Goal: Information Seeking & Learning: Learn about a topic

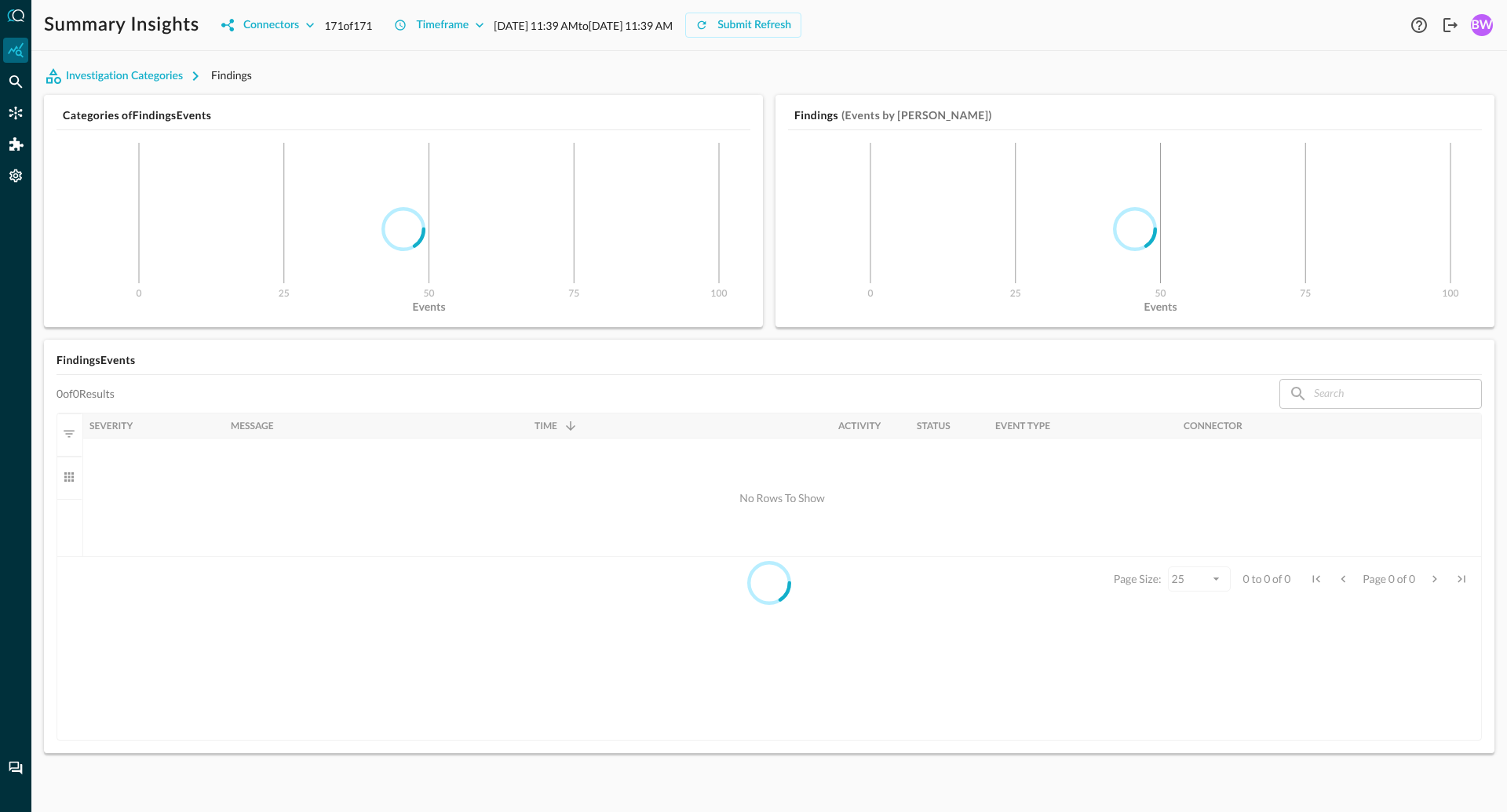
click at [353, 73] on div "Investigation Categories Findings" at bounding box center [770, 76] width 1451 height 25
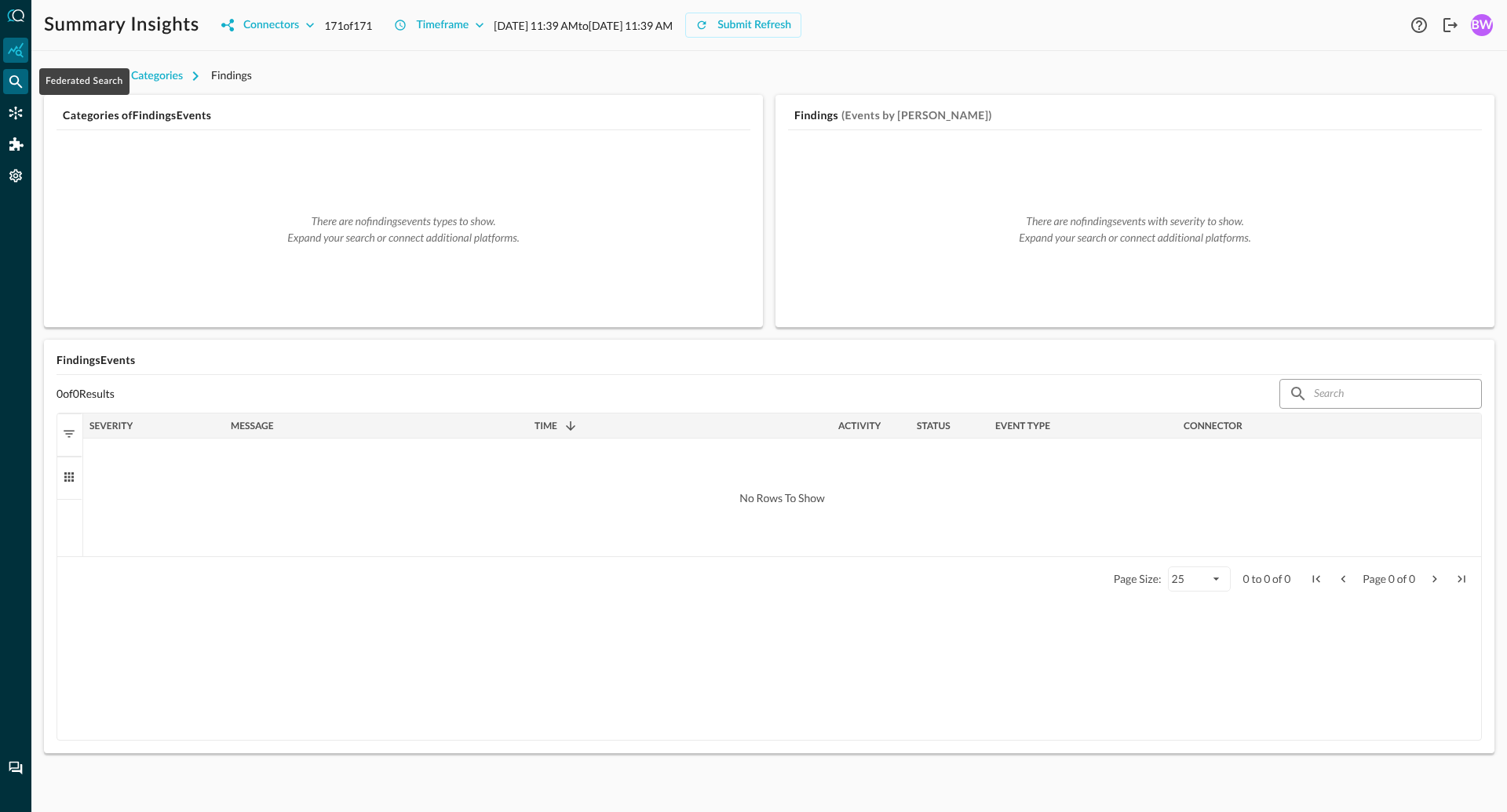
click at [18, 86] on icon "Federated Search" at bounding box center [16, 81] width 16 height 16
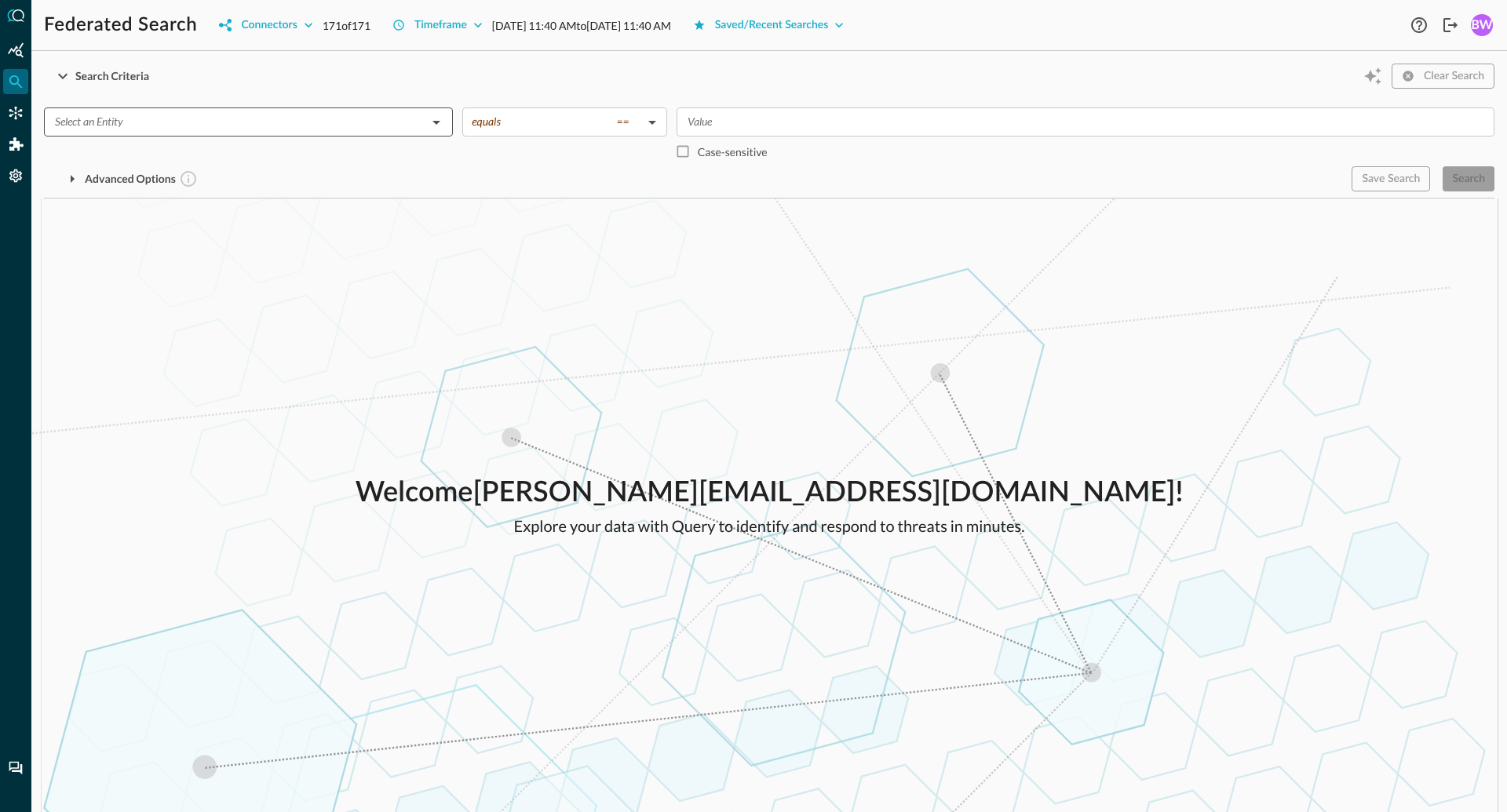
click at [224, 123] on input "text" at bounding box center [235, 122] width 374 height 19
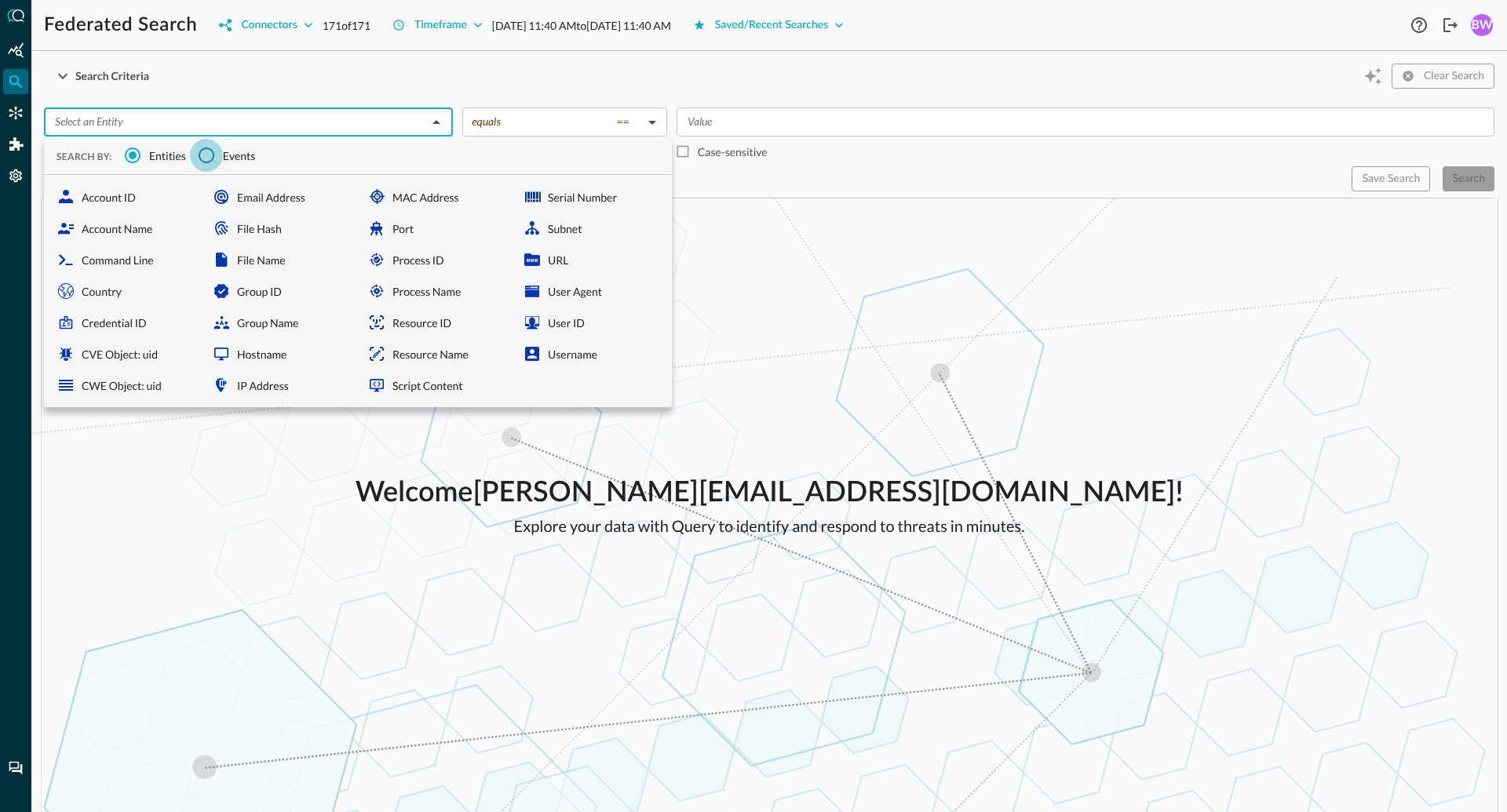
click at [216, 157] on input "Events" at bounding box center [207, 156] width 33 height 33
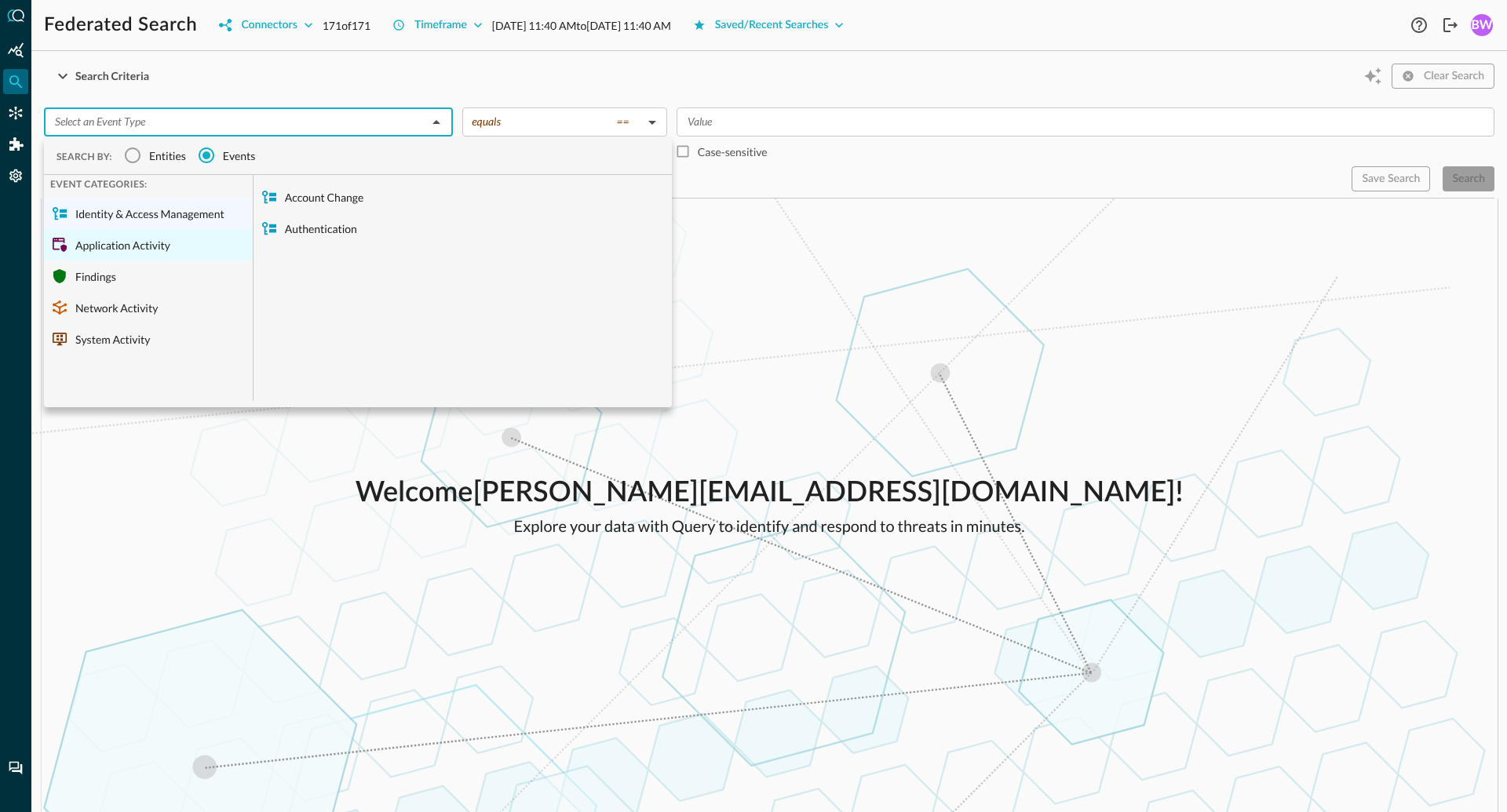
click at [126, 247] on div "Application Activity" at bounding box center [149, 245] width 209 height 31
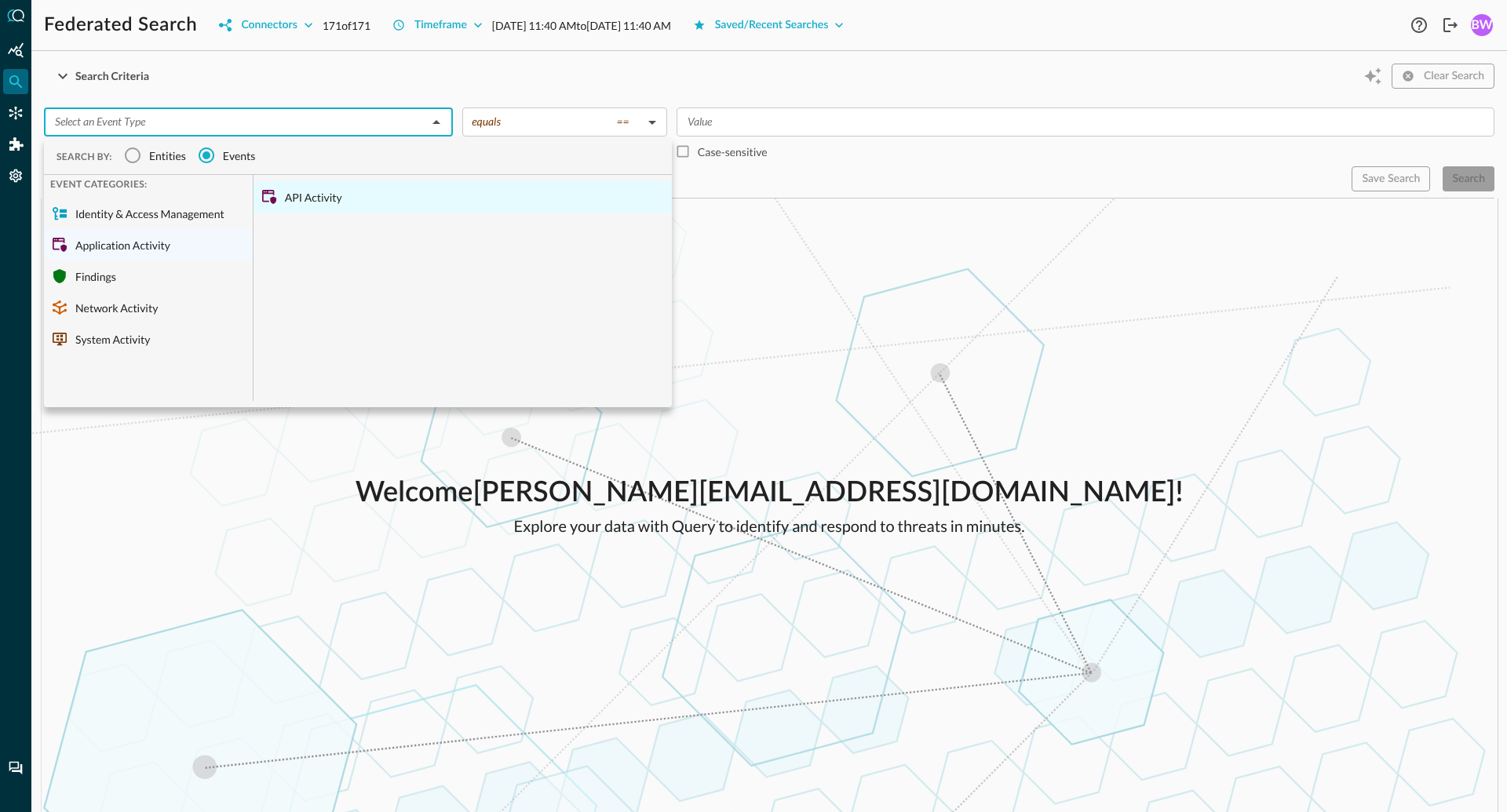
click at [308, 198] on div "API Activity" at bounding box center [462, 197] width 418 height 31
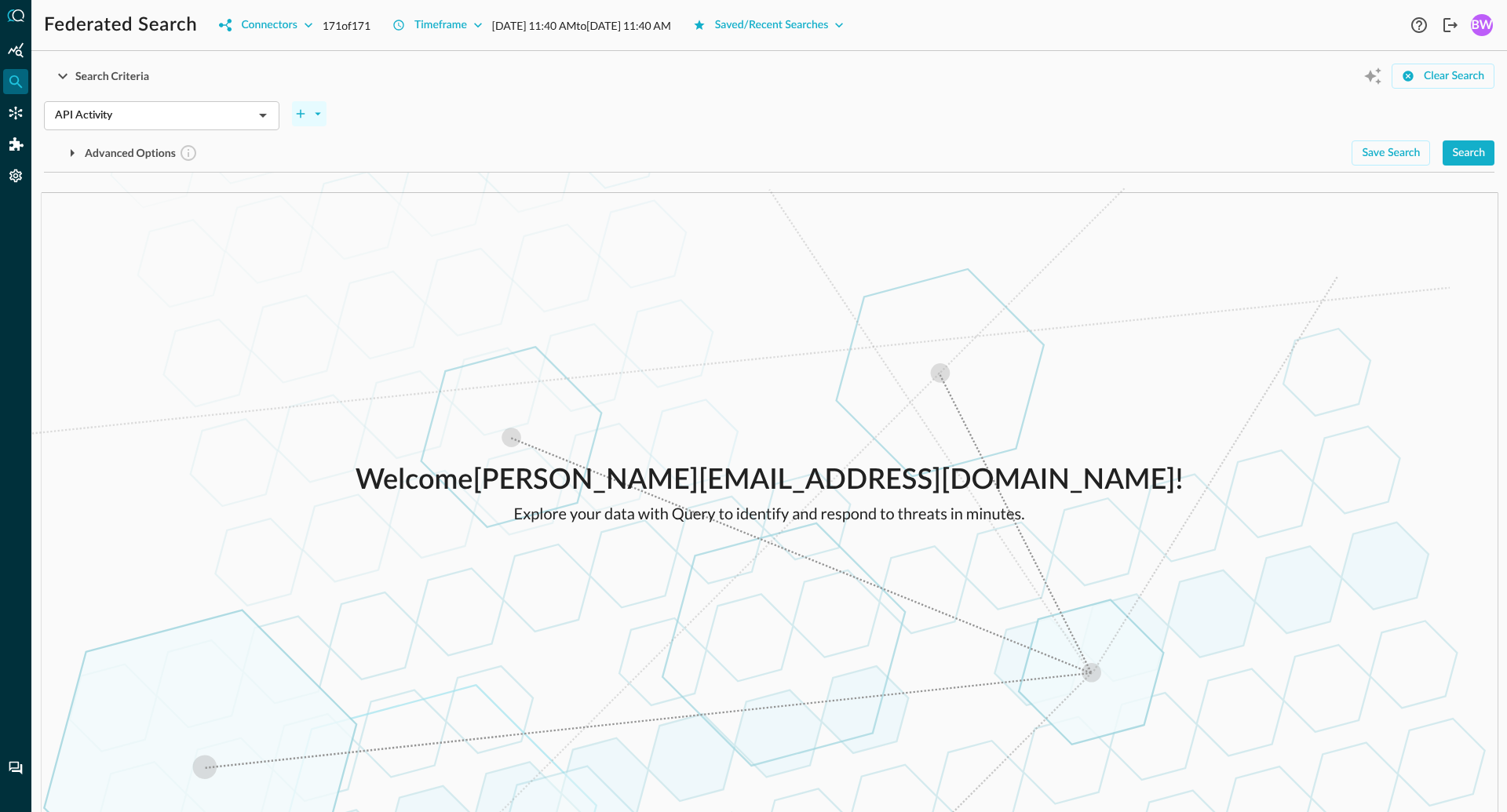
click at [313, 112] on icon "plus-arrow-button" at bounding box center [317, 113] width 14 height 14
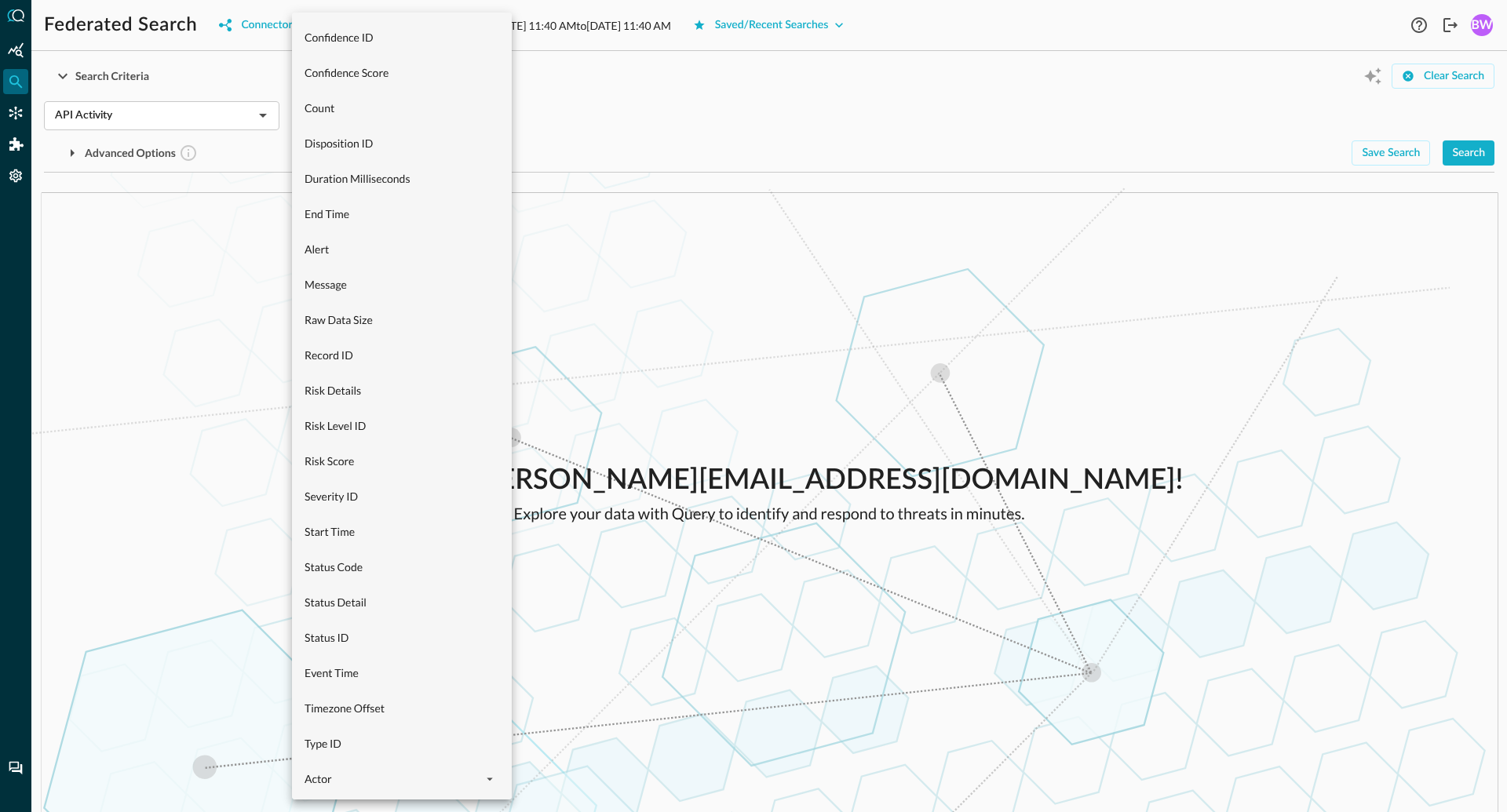
scroll to position [643, 0]
click at [486, 496] on icon "expand" at bounding box center [489, 499] width 14 height 14
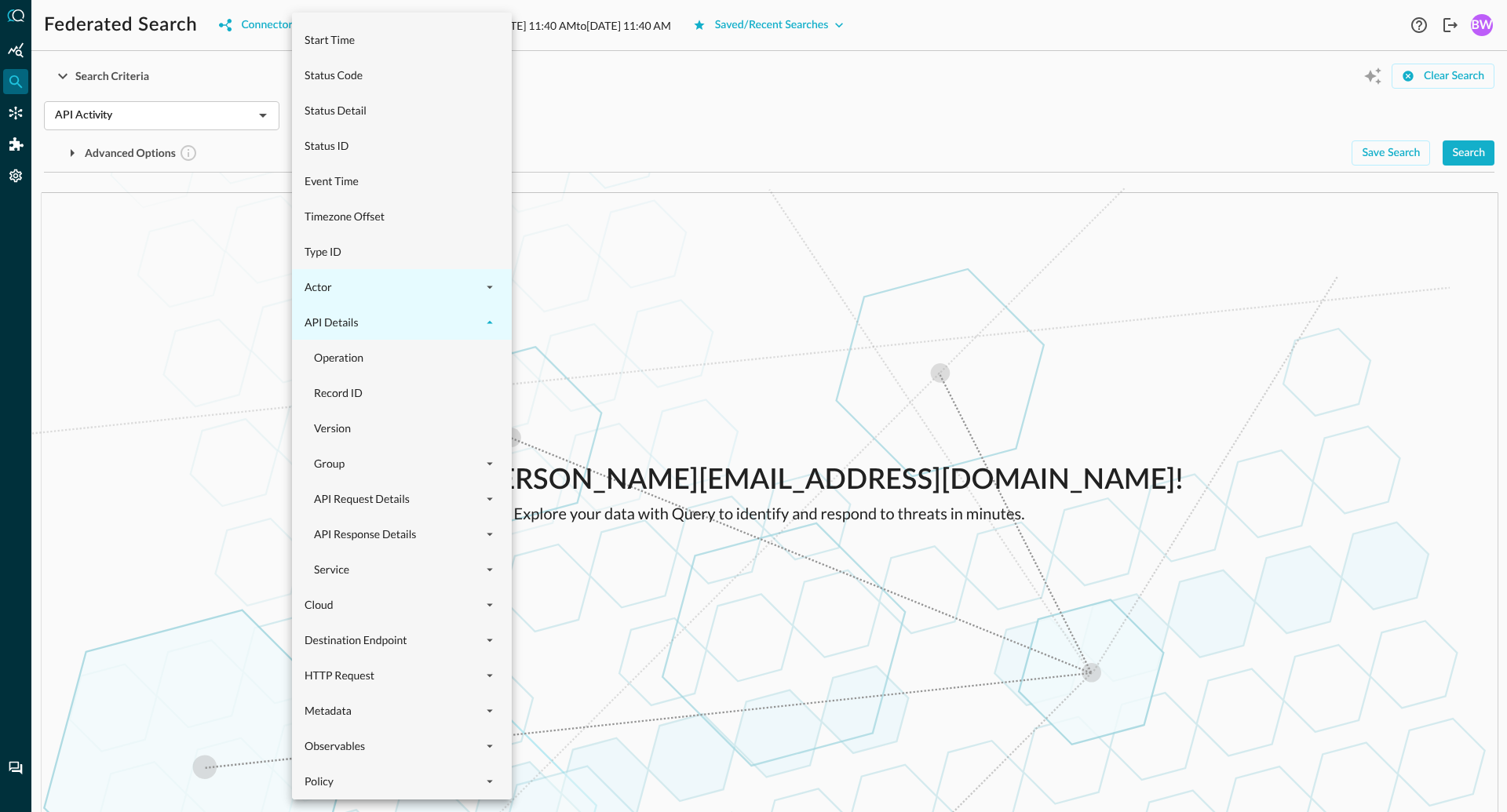
scroll to position [890, 0]
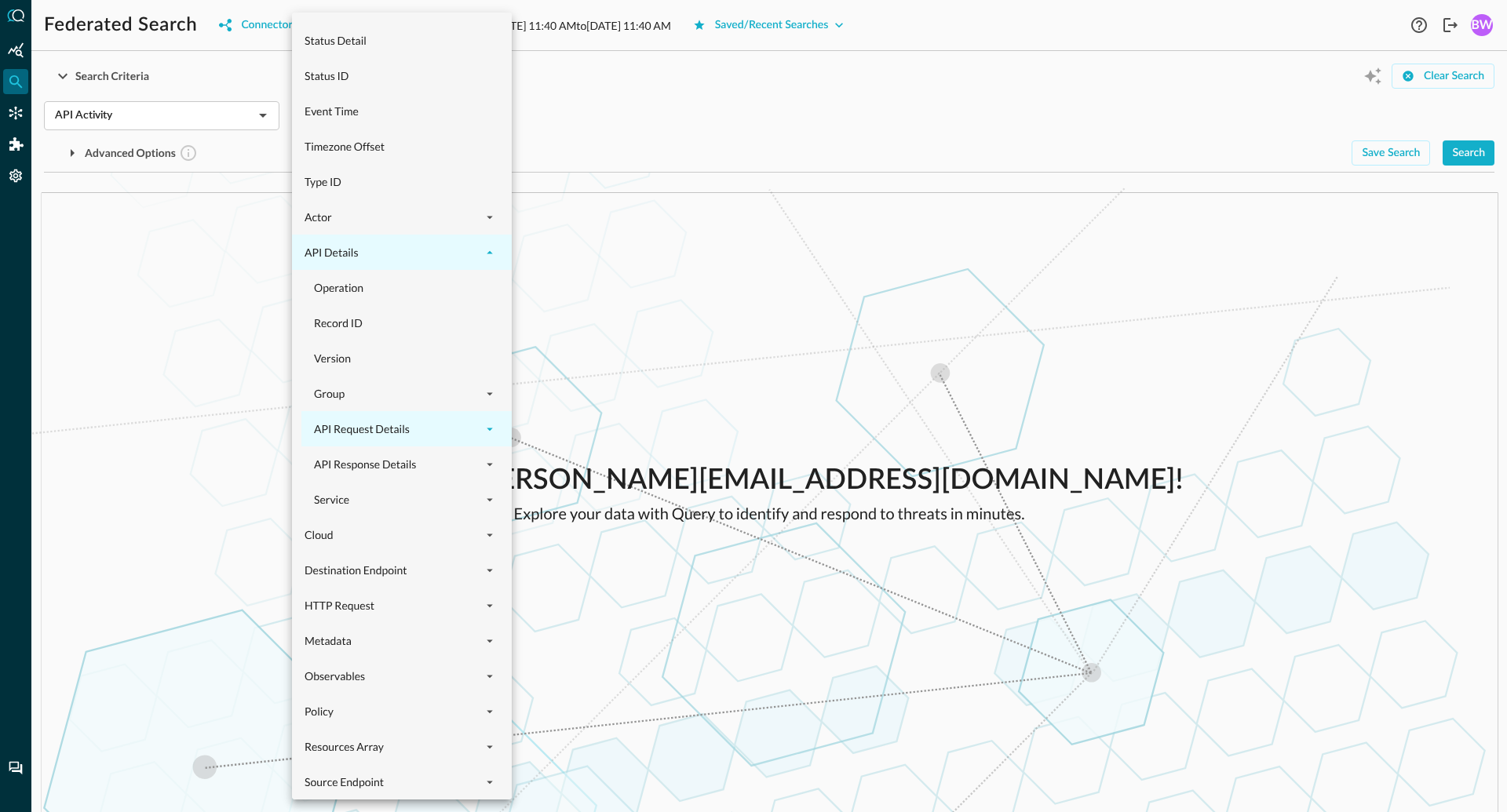
click at [494, 430] on icon "expand" at bounding box center [489, 429] width 14 height 14
click at [493, 535] on icon "expand" at bounding box center [489, 534] width 14 height 14
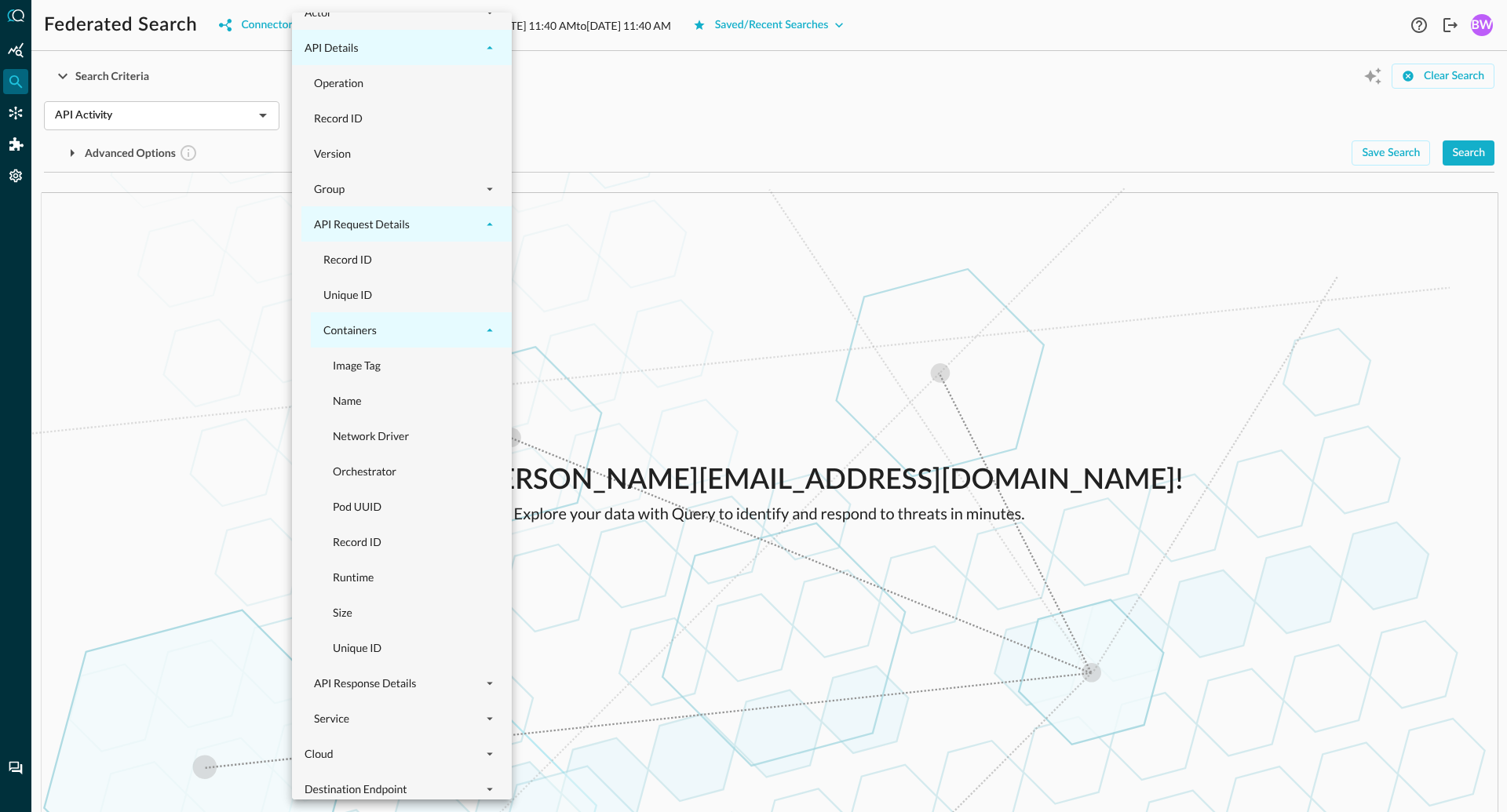
scroll to position [1090, 0]
